Goal: Information Seeking & Learning: Find contact information

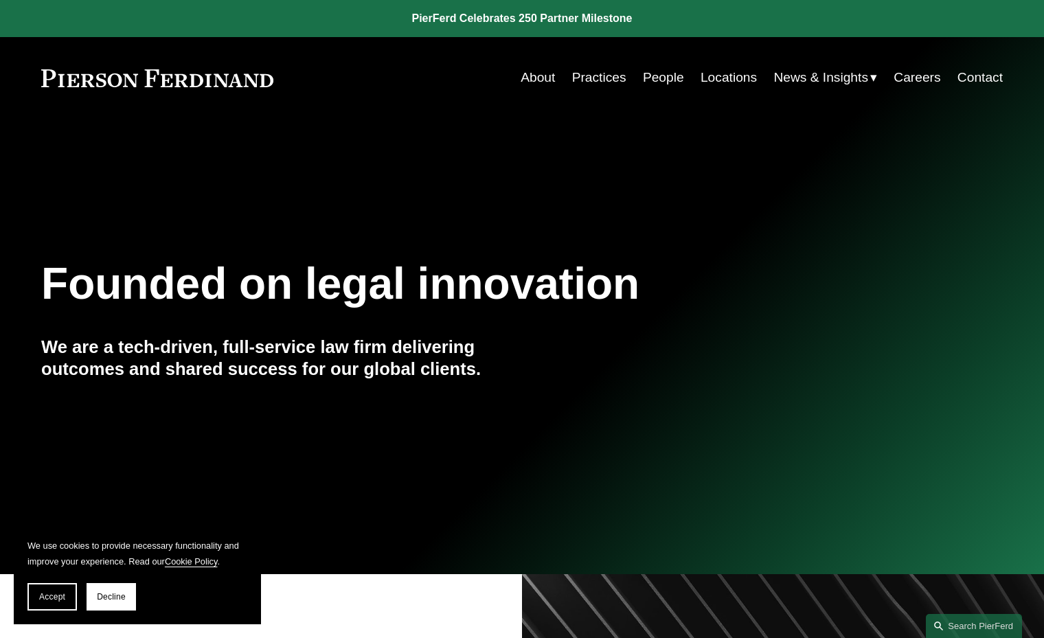
click at [658, 79] on link "People" at bounding box center [663, 78] width 41 height 26
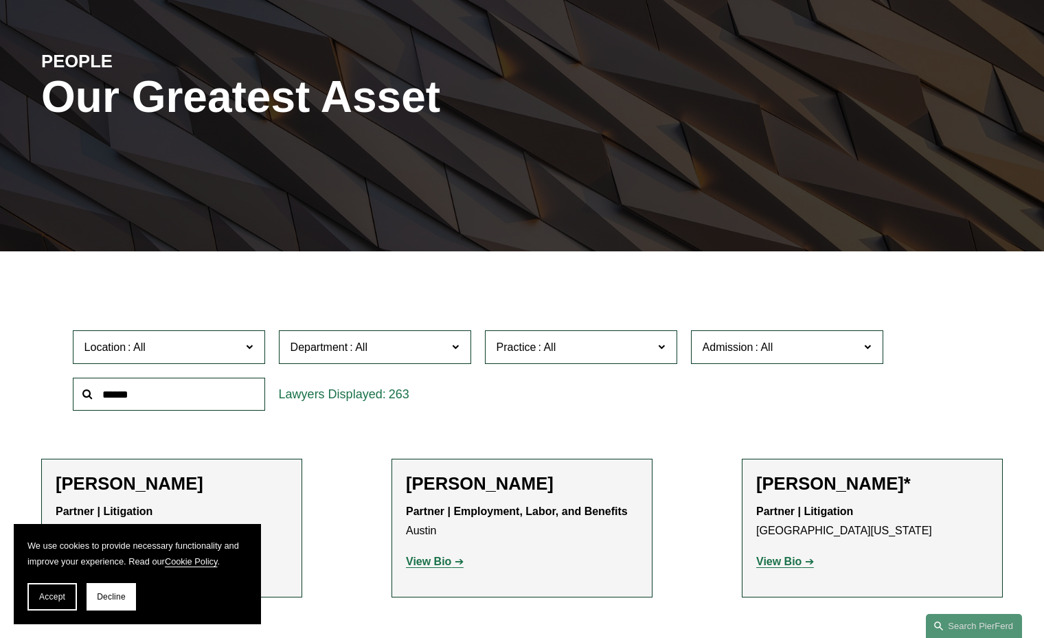
scroll to position [150, 0]
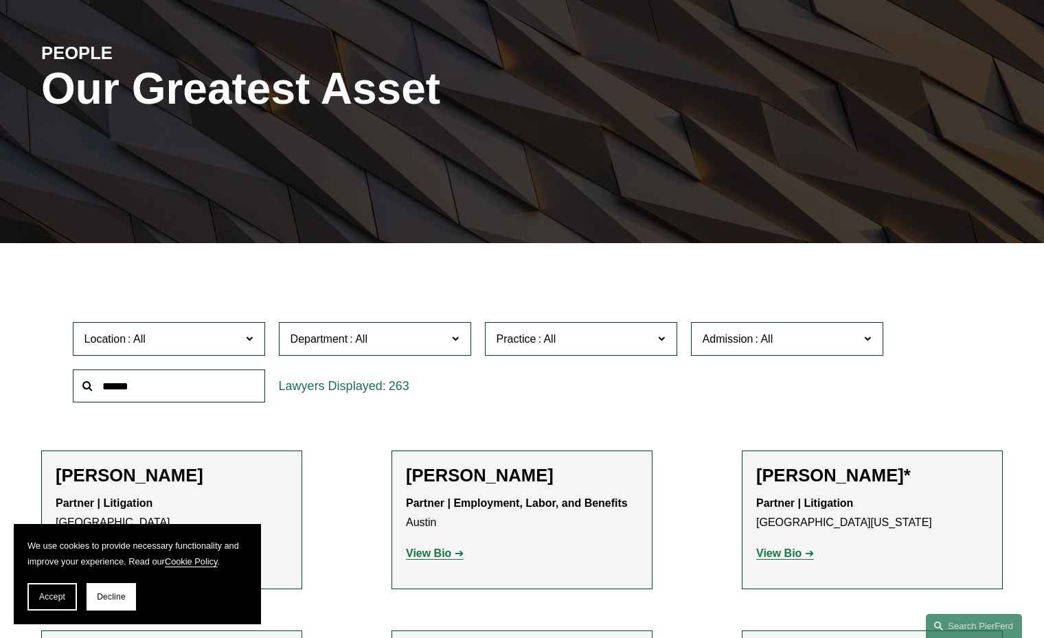
click at [165, 337] on span "Location" at bounding box center [163, 339] width 157 height 19
click at [0, 0] on link "[GEOGRAPHIC_DATA]" at bounding box center [0, 0] width 0 height 0
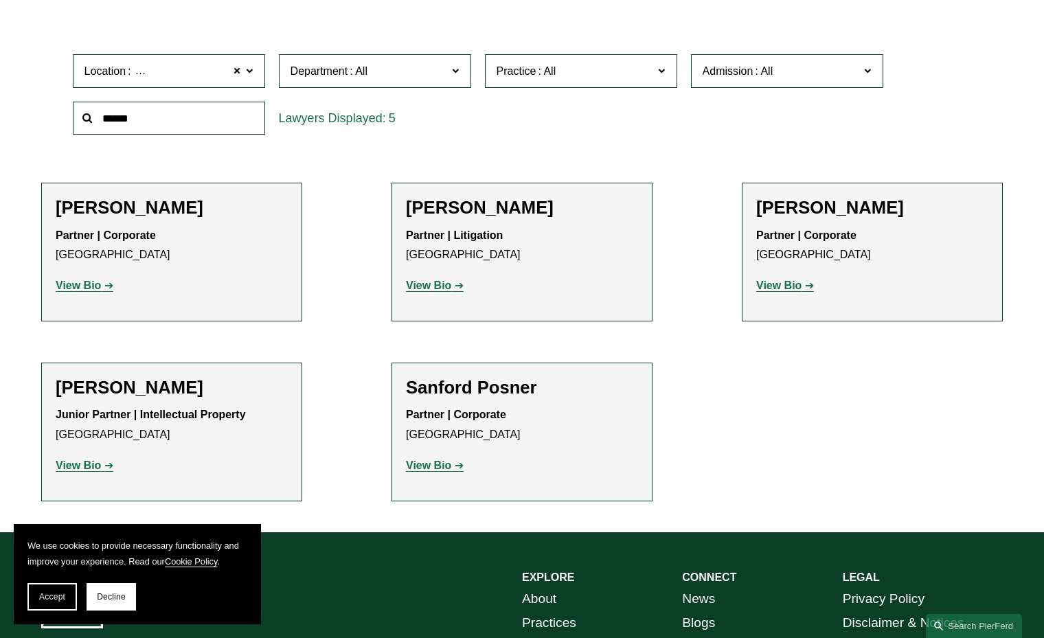
scroll to position [423, 0]
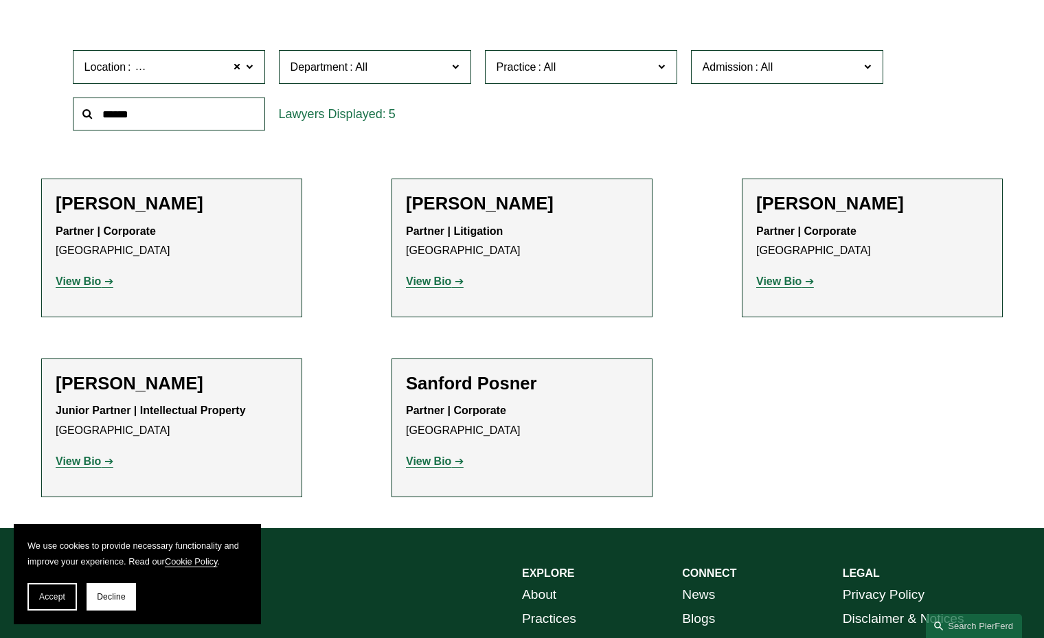
click at [427, 460] on strong "View Bio" at bounding box center [428, 462] width 45 height 12
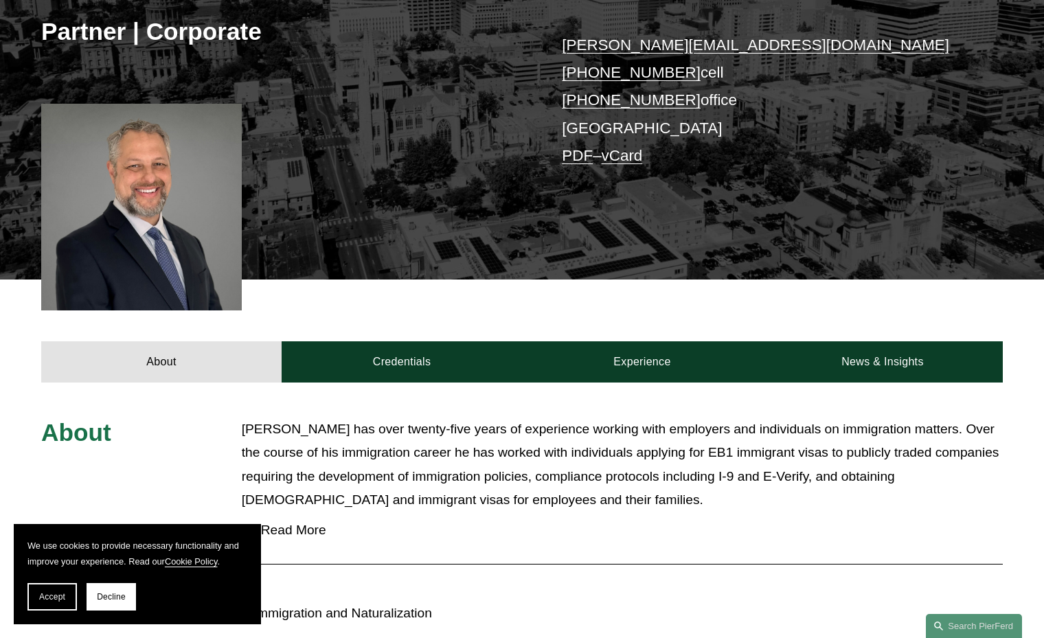
scroll to position [335, 0]
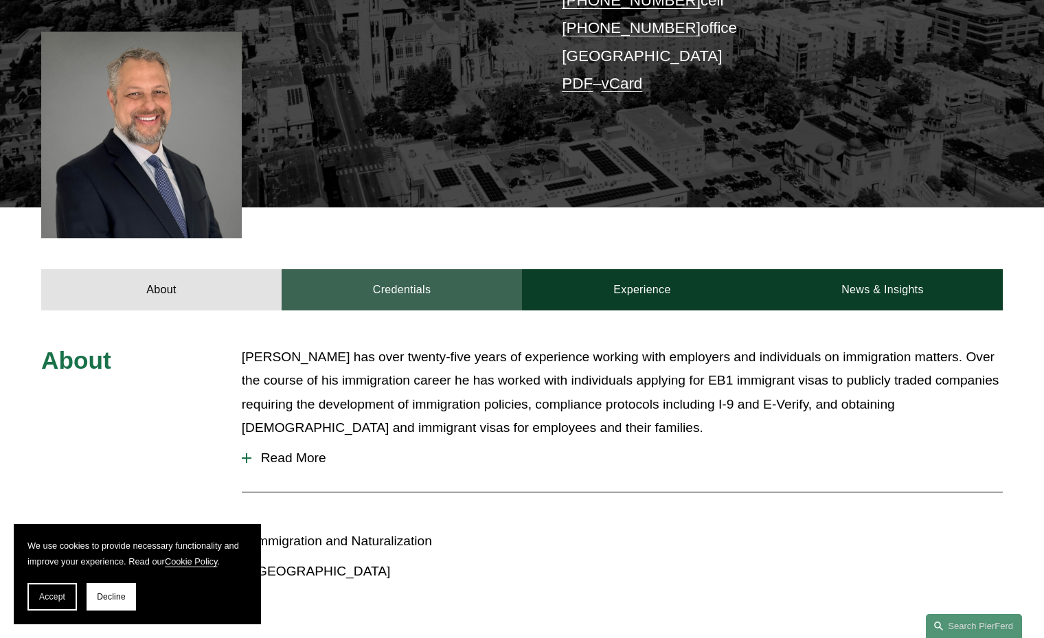
click at [420, 282] on link "Credentials" at bounding box center [402, 289] width 240 height 41
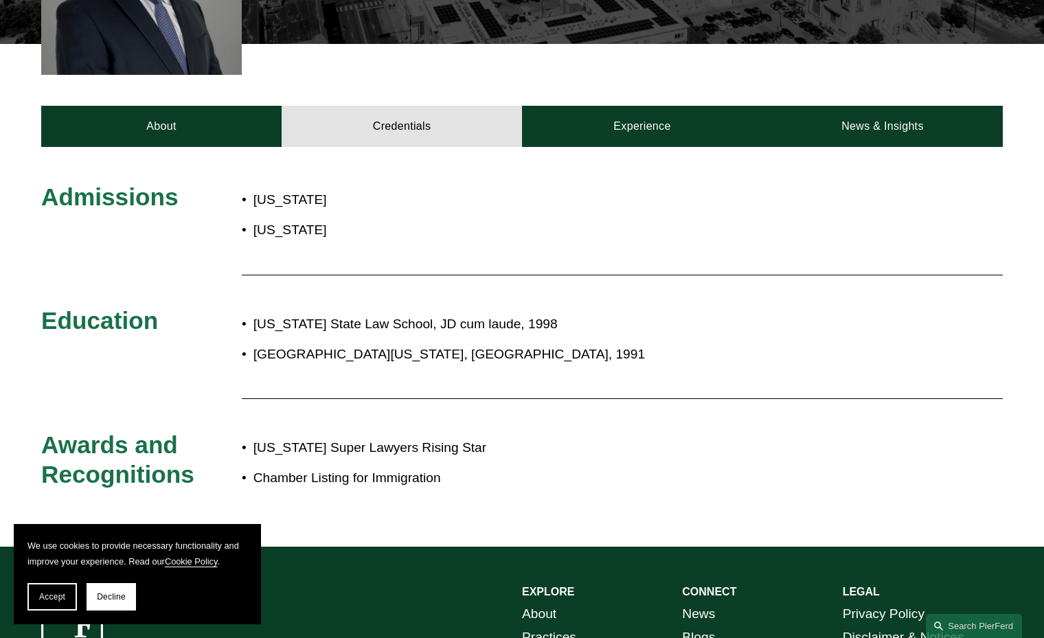
scroll to position [497, 0]
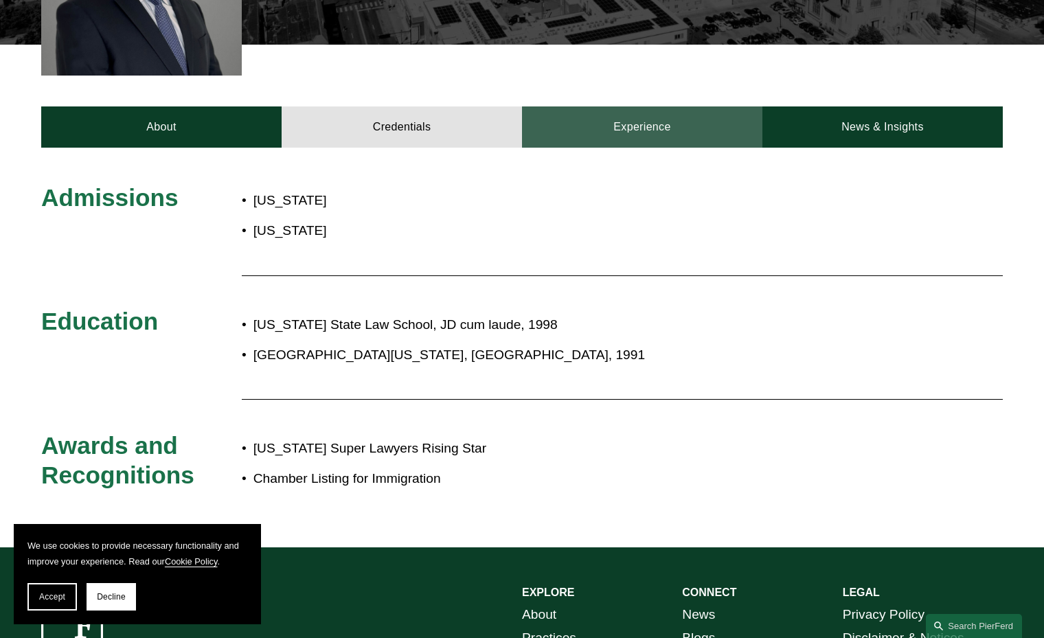
click at [609, 120] on link "Experience" at bounding box center [642, 126] width 240 height 41
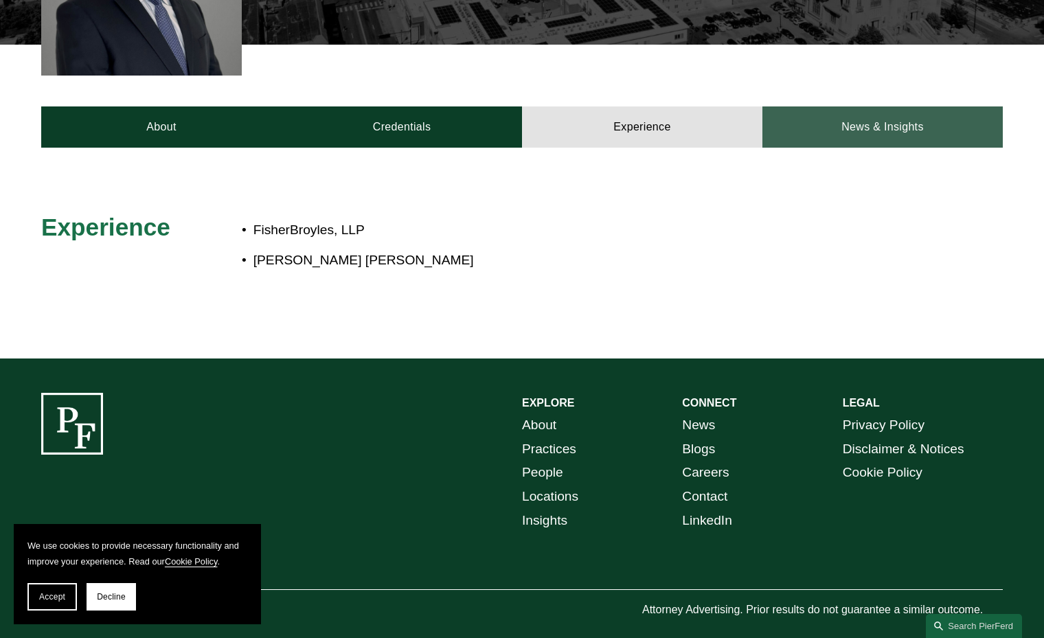
click at [864, 124] on link "News & Insights" at bounding box center [883, 126] width 240 height 41
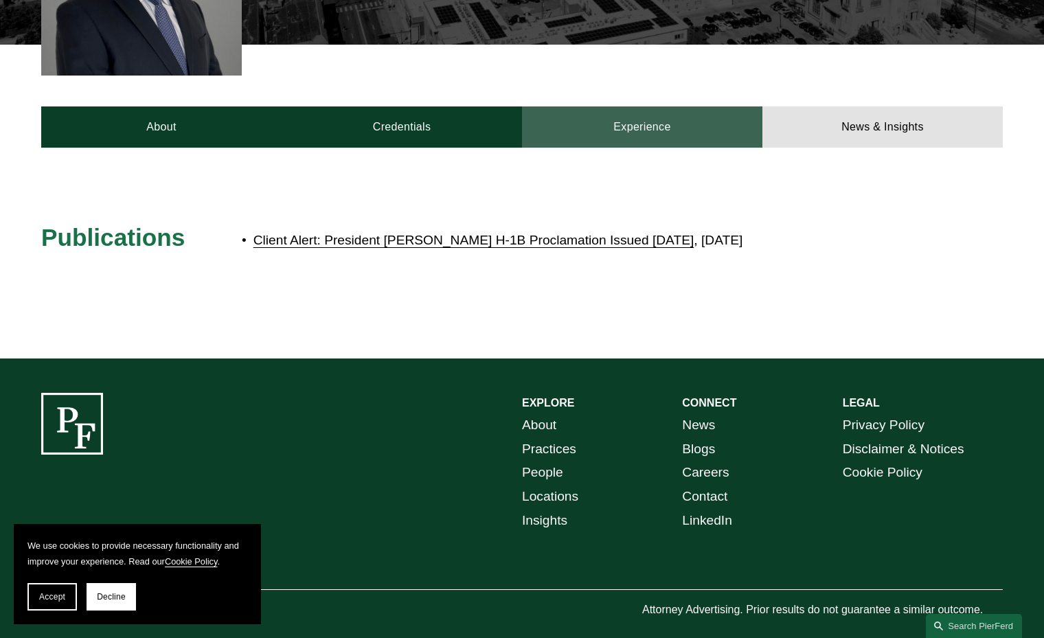
click at [664, 124] on link "Experience" at bounding box center [642, 126] width 240 height 41
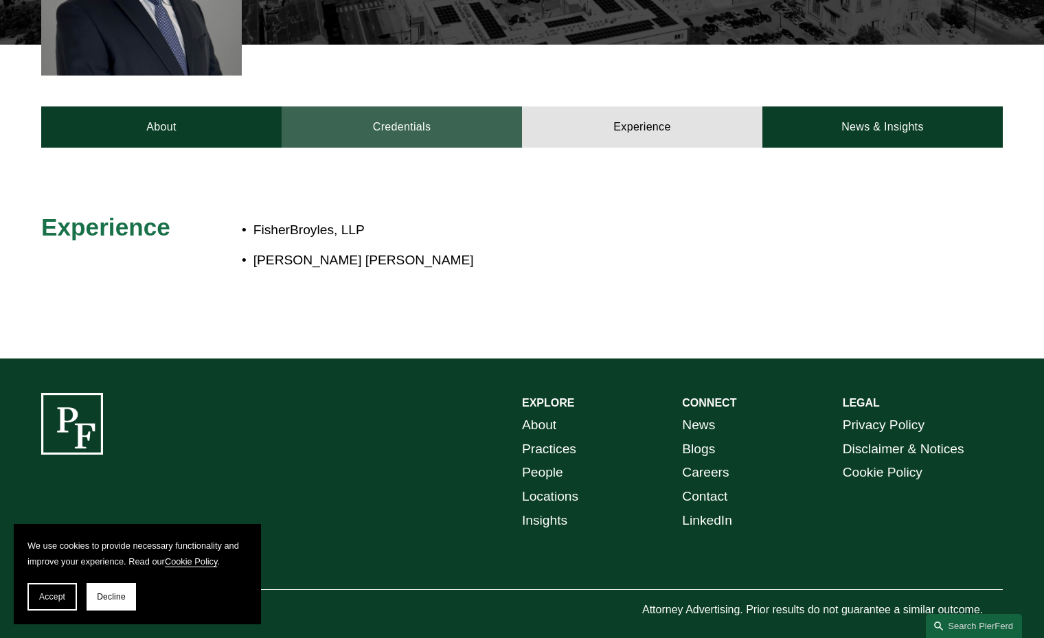
click at [458, 123] on link "Credentials" at bounding box center [402, 126] width 240 height 41
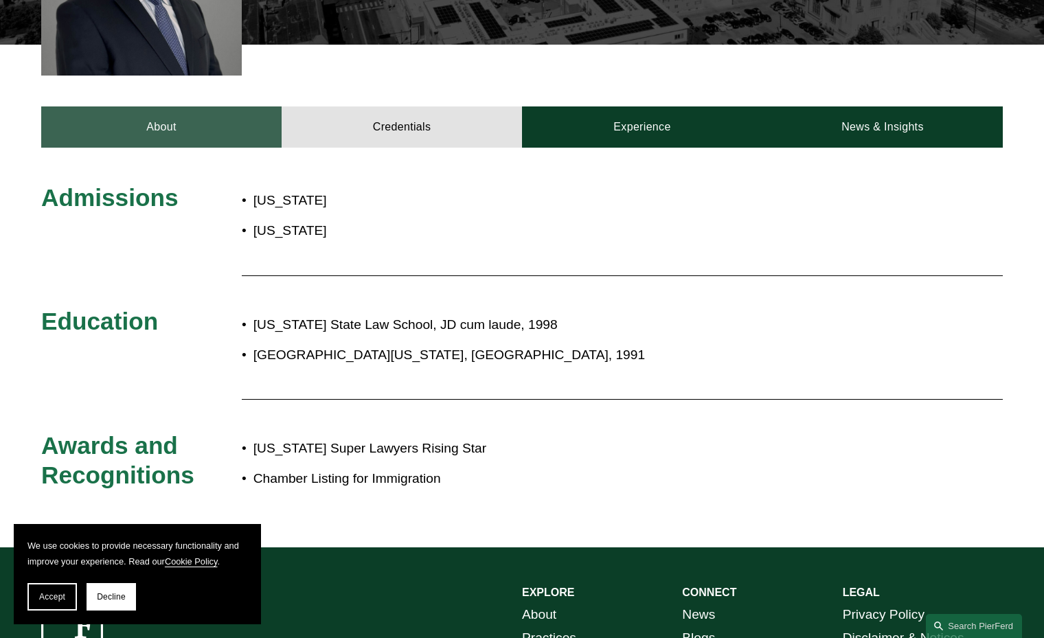
click at [221, 136] on link "About" at bounding box center [161, 126] width 240 height 41
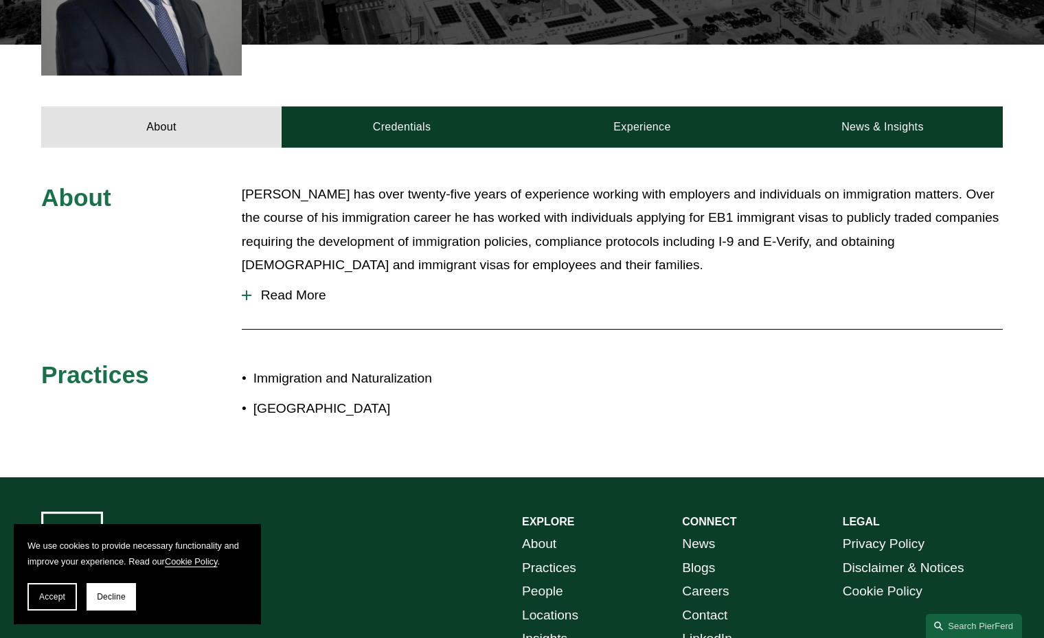
click at [296, 304] on button "Read More" at bounding box center [622, 296] width 761 height 36
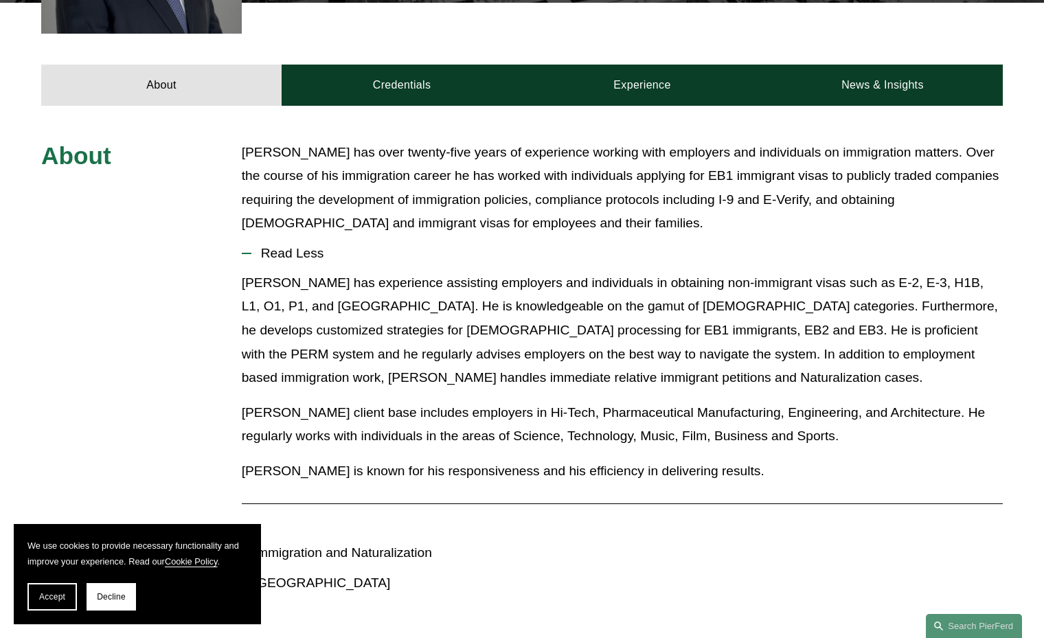
scroll to position [546, 0]
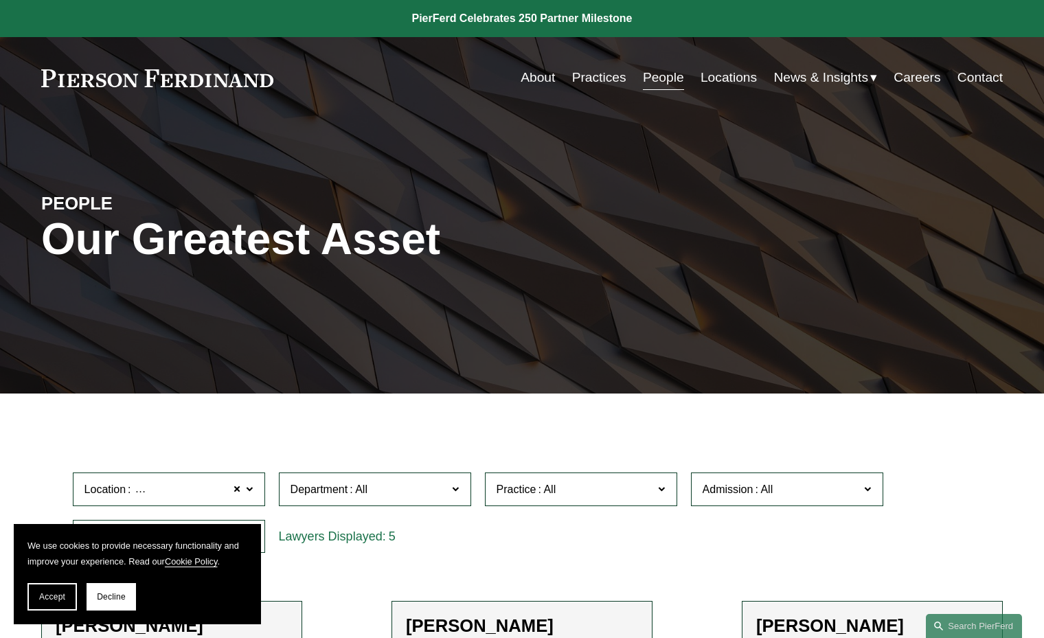
scroll to position [423, 0]
